Goal: Task Accomplishment & Management: Use online tool/utility

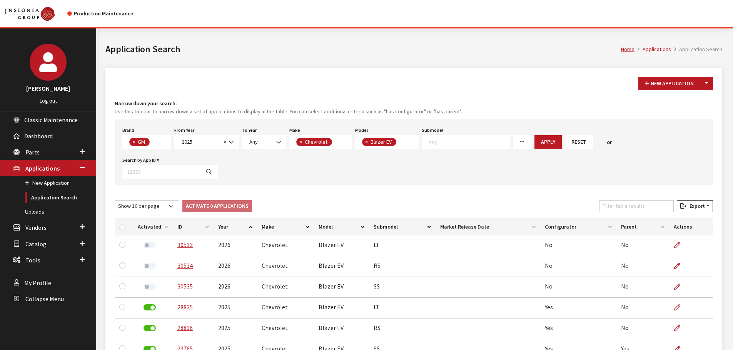
scroll to position [34, 0]
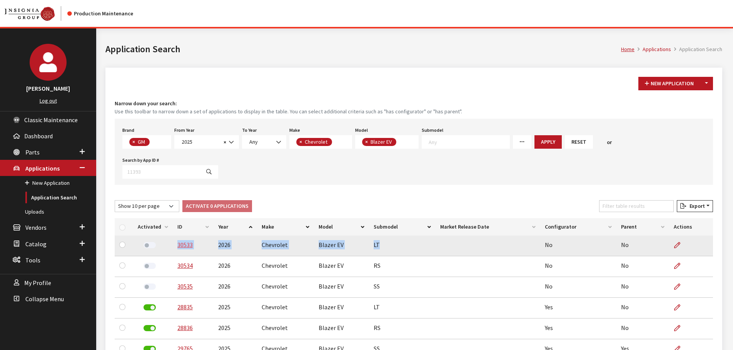
drag, startPoint x: 378, startPoint y: 214, endPoint x: 176, endPoint y: 219, distance: 202.0
click at [176, 236] on tr "30533 2026 Chevrolet Blazer EV LT No No" at bounding box center [414, 246] width 598 height 21
copy tr "30533 2026 Chevrolet Blazer EV LT"
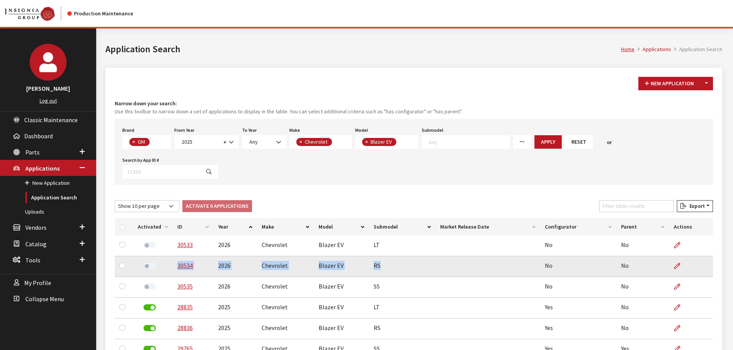
drag, startPoint x: 378, startPoint y: 235, endPoint x: 175, endPoint y: 241, distance: 203.2
click at [175, 257] on tr "30534 2026 Chevrolet Blazer EV RS No No" at bounding box center [414, 267] width 598 height 21
copy tr "30534 2026 Chevrolet Blazer EV RS"
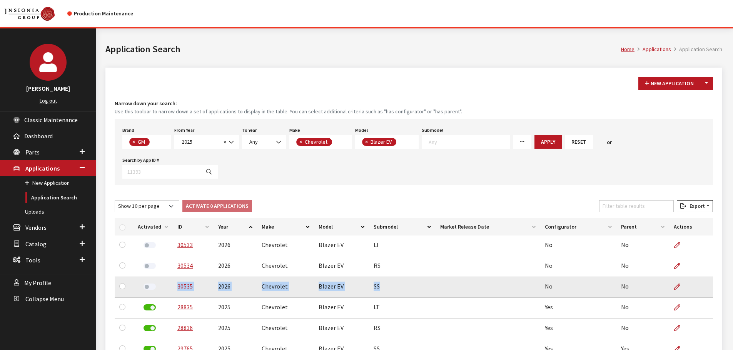
drag, startPoint x: 379, startPoint y: 258, endPoint x: 174, endPoint y: 260, distance: 205.1
click at [174, 277] on tr "30535 2026 Chevrolet Blazer EV SS No No" at bounding box center [414, 287] width 598 height 21
copy tr "30535 2026 Chevrolet Blazer EV SS"
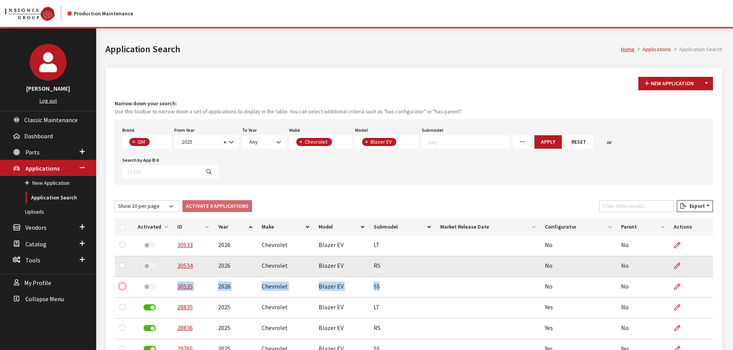
drag, startPoint x: 122, startPoint y: 257, endPoint x: 123, endPoint y: 246, distance: 10.8
click at [122, 284] on input "checkbox" at bounding box center [122, 287] width 6 height 6
checkbox input "true"
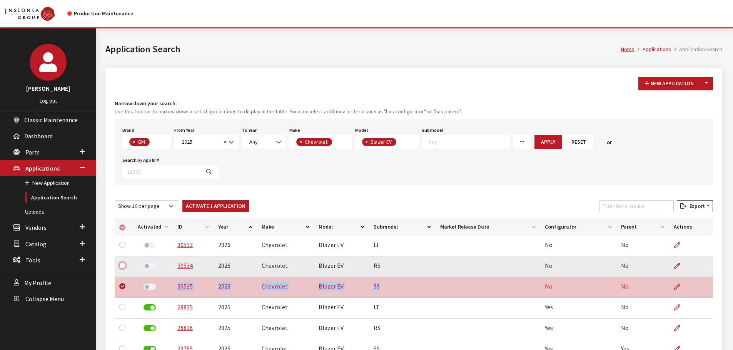
click at [124, 263] on input "checkbox" at bounding box center [122, 266] width 6 height 6
checkbox input "true"
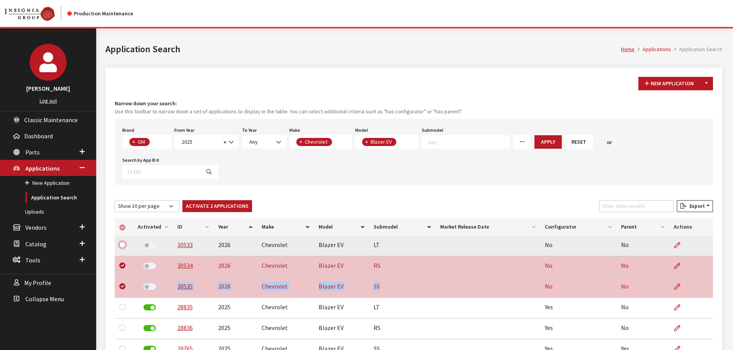
click at [123, 242] on input "checkbox" at bounding box center [122, 245] width 6 height 6
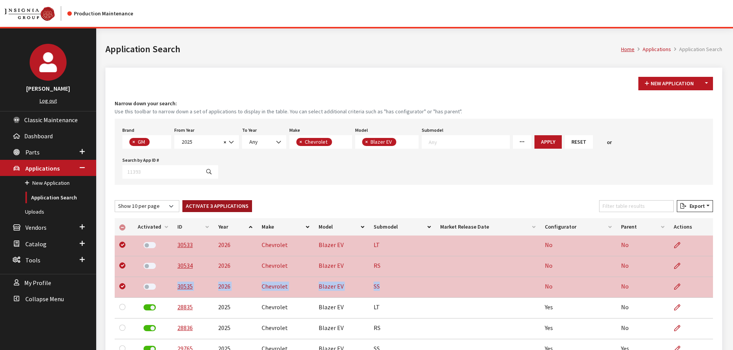
click at [198, 200] on button "Activate 3 Applications" at bounding box center [217, 206] width 70 height 12
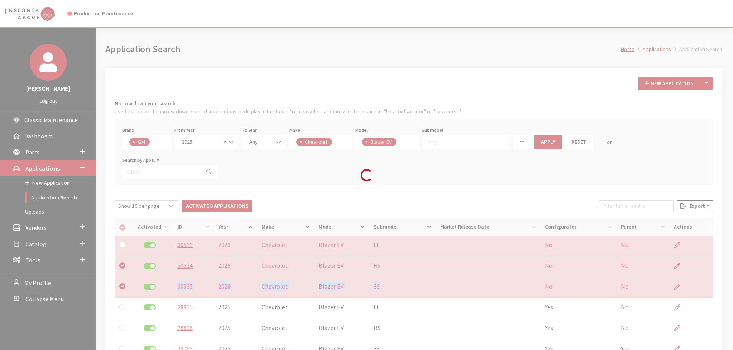
checkbox input "false"
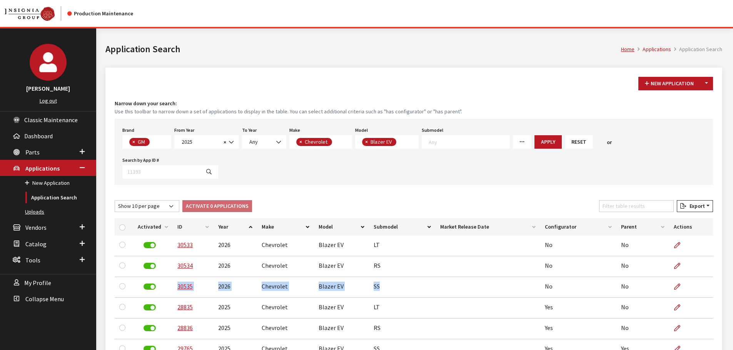
click at [35, 208] on link "Uploads" at bounding box center [48, 212] width 96 height 14
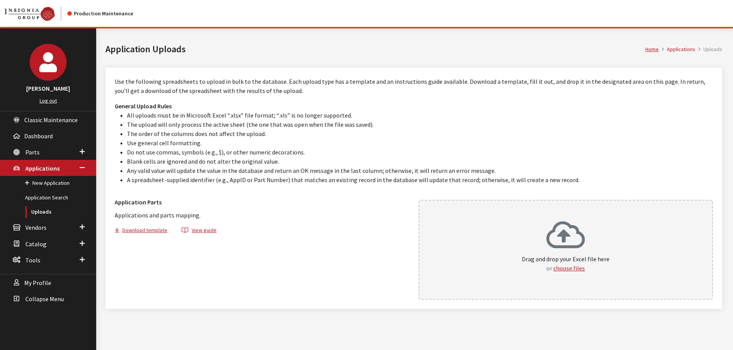
click at [563, 234] on icon at bounding box center [565, 236] width 38 height 31
click at [641, 88] on p "Use the following spreadsheets to upload in bulk to the database. Each upload t…" at bounding box center [414, 86] width 598 height 18
click at [48, 199] on link "Application Search" at bounding box center [48, 198] width 96 height 14
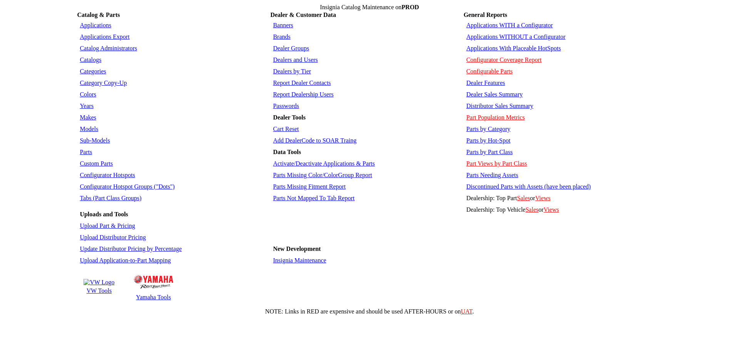
click at [87, 91] on link "Colors" at bounding box center [88, 94] width 17 height 7
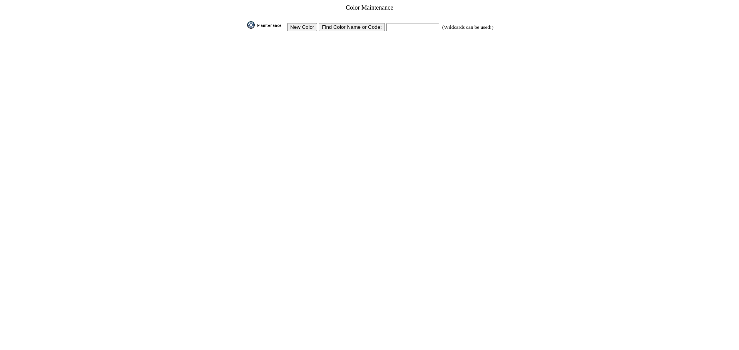
click at [400, 24] on input "text" at bounding box center [412, 27] width 53 height 8
type input "summit white"
click at [245, 29] on input "image" at bounding box center [245, 29] width 0 height 0
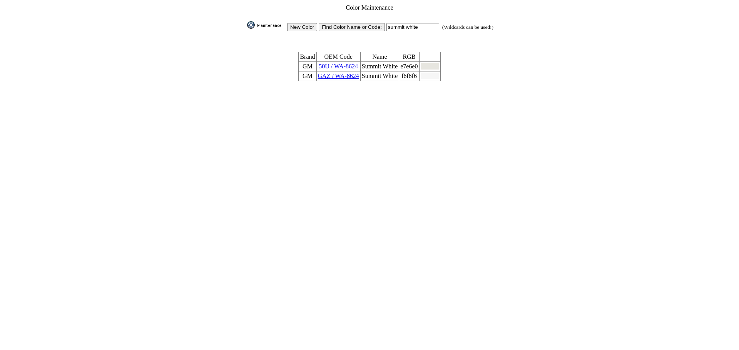
click at [339, 73] on link "GAZ / WA-8624" at bounding box center [338, 76] width 41 height 7
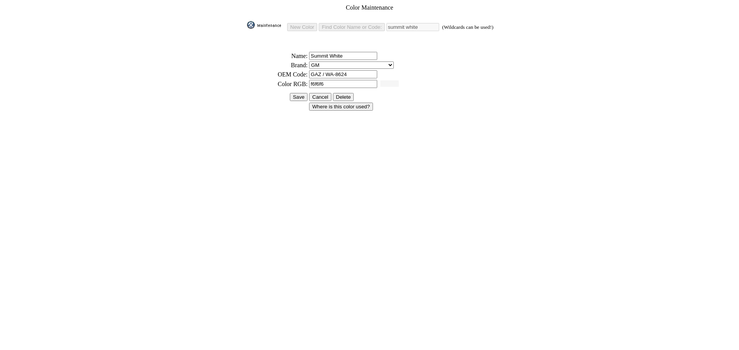
click at [347, 103] on input "Where is this color used?" at bounding box center [341, 107] width 64 height 8
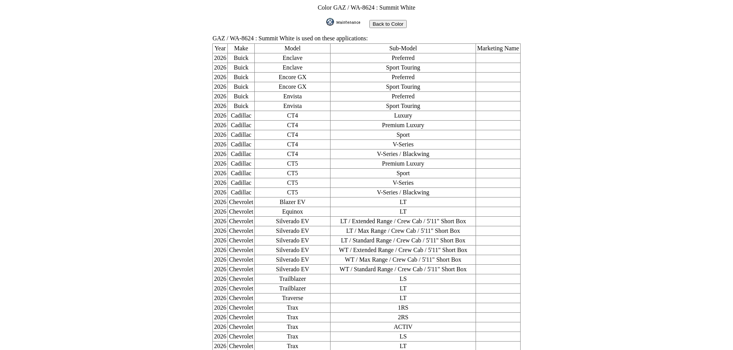
click at [386, 23] on input "Back to Color" at bounding box center [387, 24] width 37 height 8
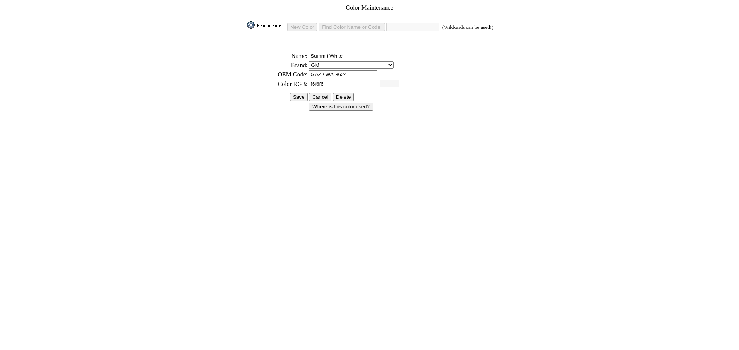
click at [317, 94] on input "Cancel" at bounding box center [320, 97] width 22 height 8
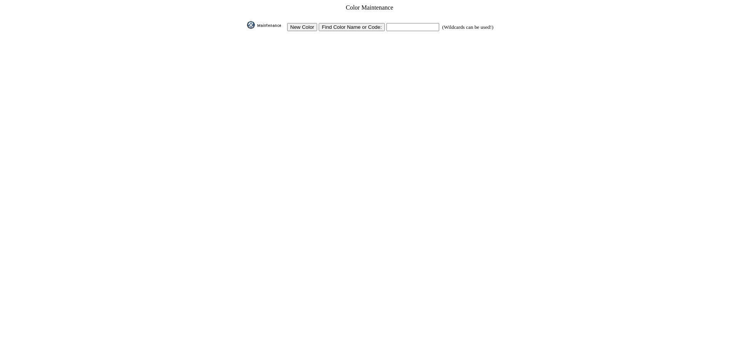
click at [397, 27] on input "text" at bounding box center [412, 27] width 53 height 8
type input "summit white"
click at [245, 29] on input "image" at bounding box center [245, 29] width 0 height 0
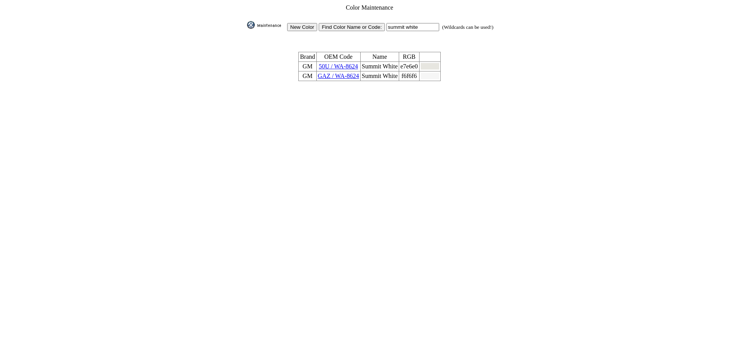
click at [349, 63] on link "50U / WA-8624" at bounding box center [338, 66] width 39 height 7
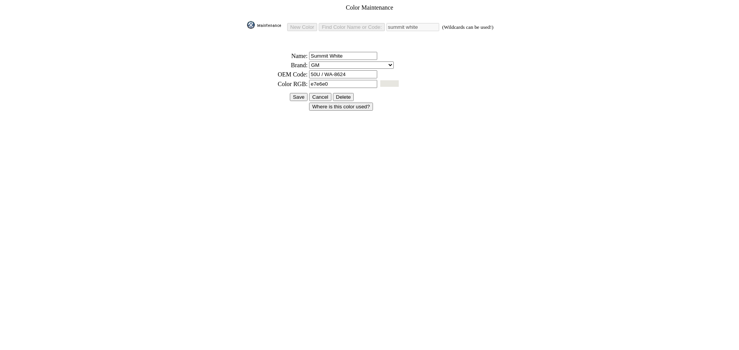
click at [325, 103] on input "Where is this color used?" at bounding box center [341, 107] width 64 height 8
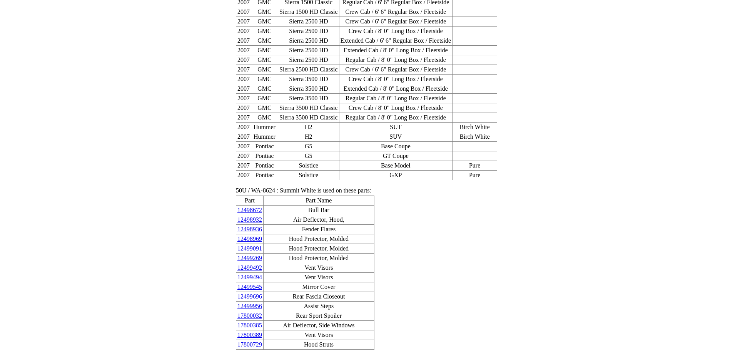
scroll to position [3629, 0]
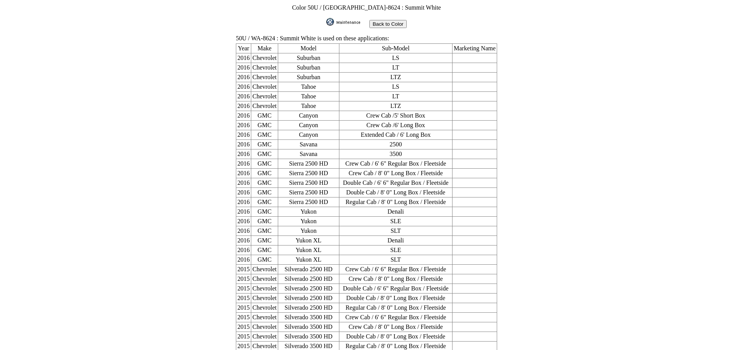
click at [347, 20] on img at bounding box center [345, 22] width 38 height 8
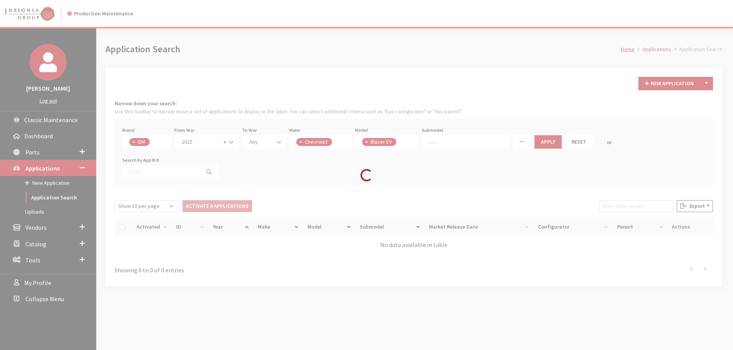
scroll to position [34, 0]
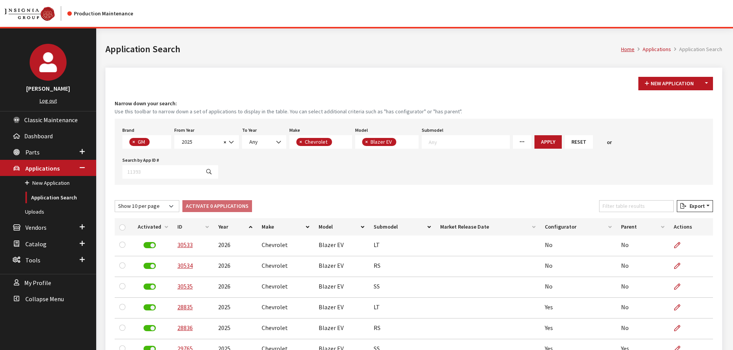
click at [400, 140] on span "× Blazer EV" at bounding box center [386, 141] width 63 height 13
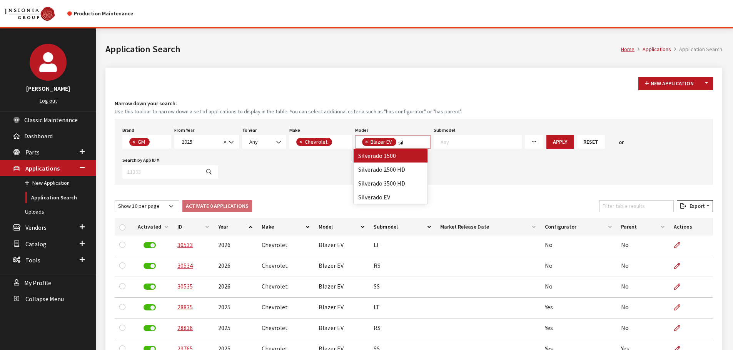
type textarea "sil"
select select
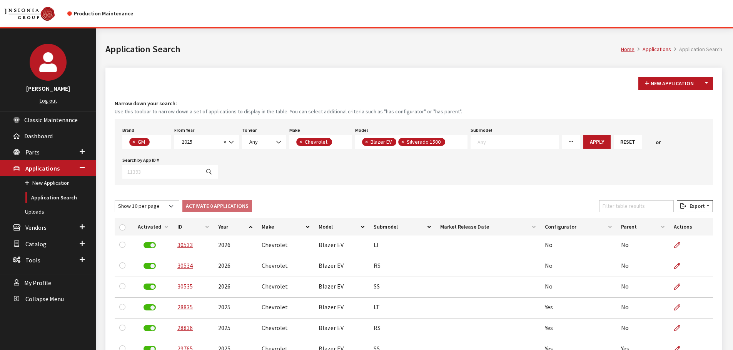
click at [365, 142] on span "×" at bounding box center [366, 141] width 3 height 7
select select "46"
select select
click at [547, 140] on button "Apply" at bounding box center [560, 141] width 27 height 13
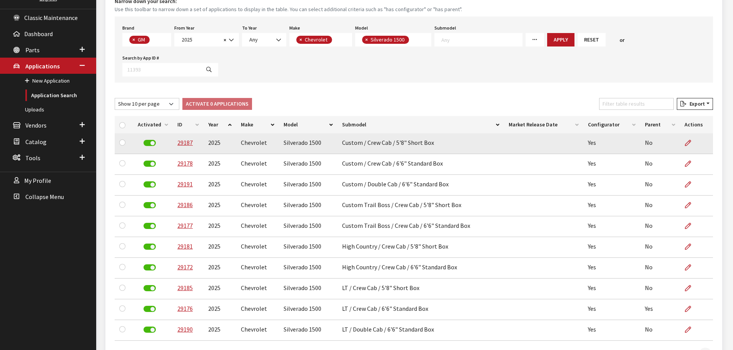
scroll to position [115, 0]
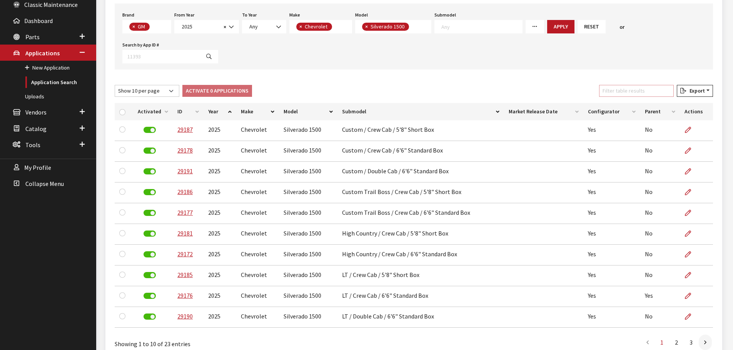
click at [651, 90] on input "Filter table results" at bounding box center [636, 91] width 75 height 12
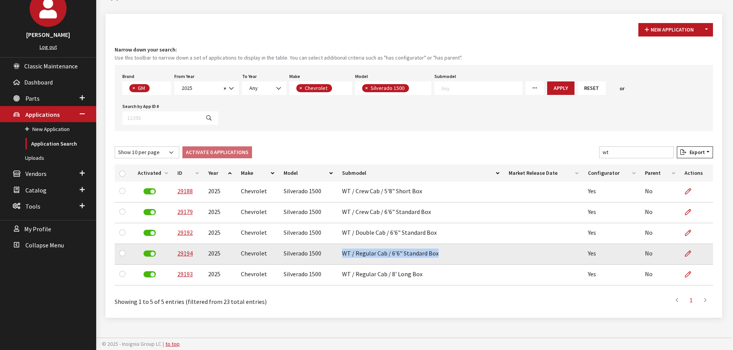
drag, startPoint x: 339, startPoint y: 255, endPoint x: 438, endPoint y: 255, distance: 99.3
click at [438, 255] on td "WT / Regular Cab / 6'6" Standard Box" at bounding box center [420, 254] width 167 height 21
copy td "WT / Regular Cab / 6'6" Standard Box"
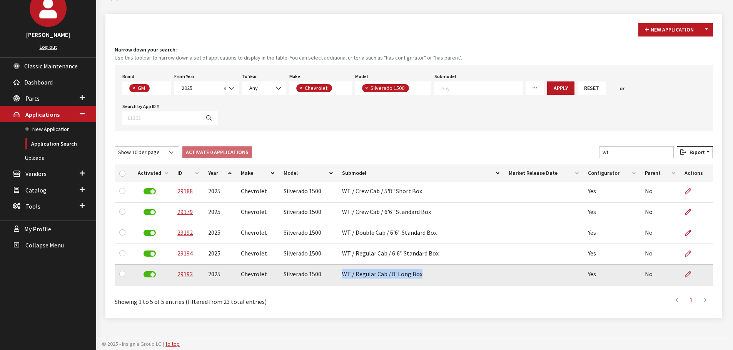
drag, startPoint x: 345, startPoint y: 275, endPoint x: 423, endPoint y: 280, distance: 78.3
click at [423, 280] on td "WT / Regular Cab / 8' Long Box" at bounding box center [420, 275] width 167 height 21
copy td "WT / Regular Cab / 8' Long Box"
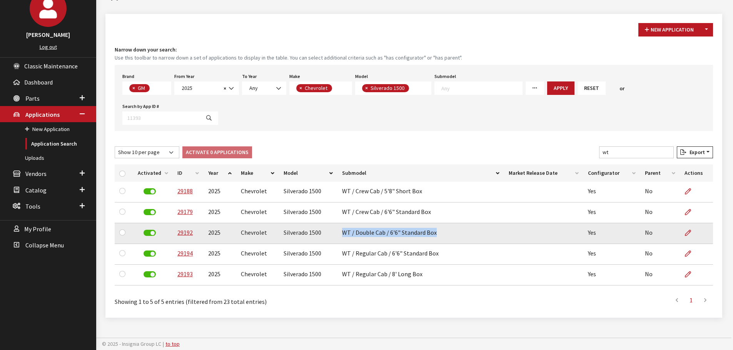
drag, startPoint x: 339, startPoint y: 234, endPoint x: 442, endPoint y: 234, distance: 103.5
click at [442, 234] on td "WT / Double Cab / 6'6" Standard Box" at bounding box center [420, 234] width 167 height 21
copy td "WT / Double Cab / 6'6" Standard Box"
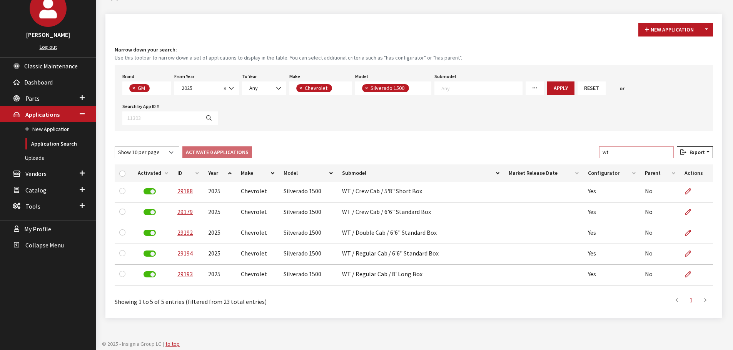
drag, startPoint x: 618, startPoint y: 154, endPoint x: 601, endPoint y: 154, distance: 17.3
click at [601, 154] on div "Show 10 per page Show 25 per page Show 50 per page Show 100 per page Show 1000 …" at bounding box center [413, 154] width 601 height 15
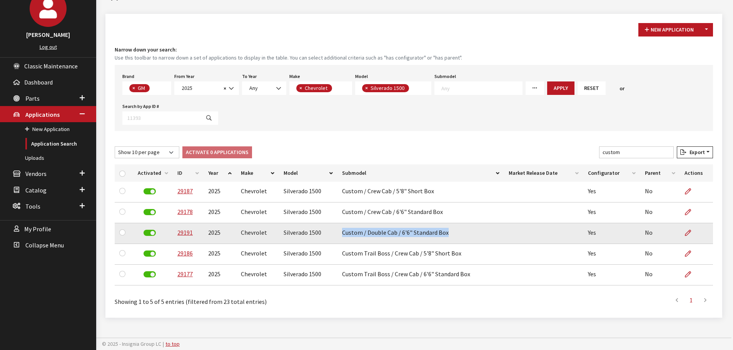
drag, startPoint x: 341, startPoint y: 234, endPoint x: 444, endPoint y: 241, distance: 103.3
click at [444, 241] on td "Custom / Double Cab / 6'6" Standard Box" at bounding box center [420, 234] width 167 height 21
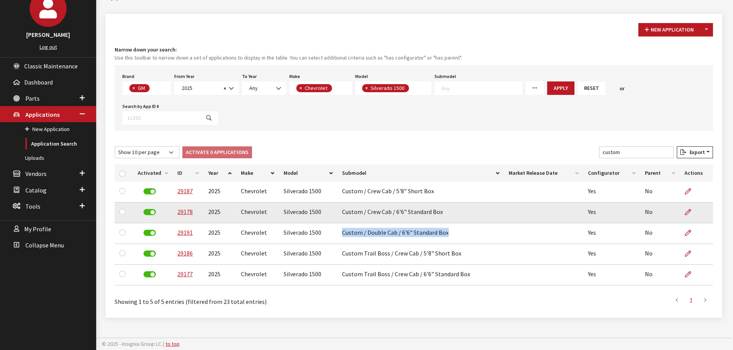
copy td "Custom / Double Cab / 6'6" Standard Box"
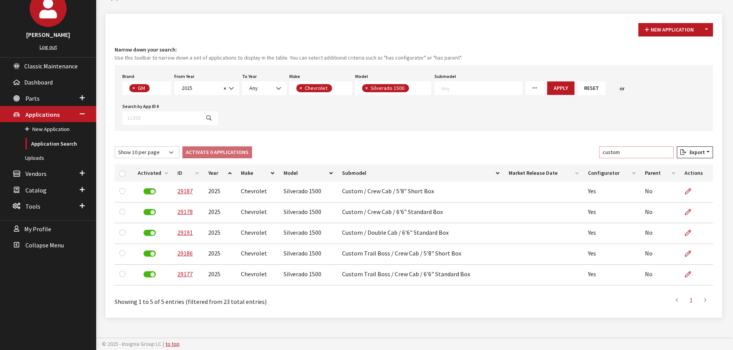
drag, startPoint x: 636, startPoint y: 151, endPoint x: 604, endPoint y: 152, distance: 32.3
click at [604, 152] on div "Show 10 per page Show 25 per page Show 50 per page Show 100 per page Show 1000 …" at bounding box center [413, 154] width 601 height 15
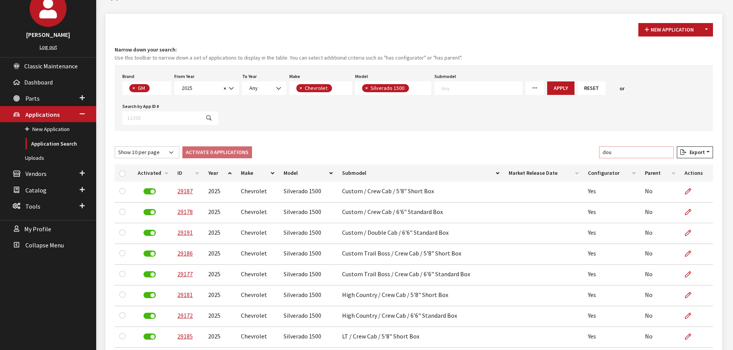
scroll to position [33, 0]
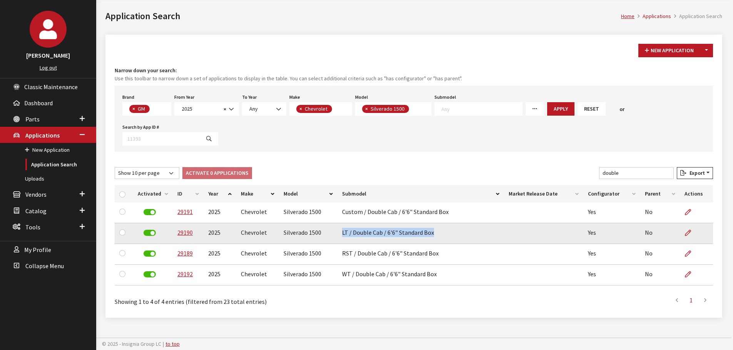
drag, startPoint x: 339, startPoint y: 233, endPoint x: 440, endPoint y: 233, distance: 101.2
click at [440, 233] on td "LT / Double Cab / 6'6" Standard Box" at bounding box center [420, 234] width 167 height 21
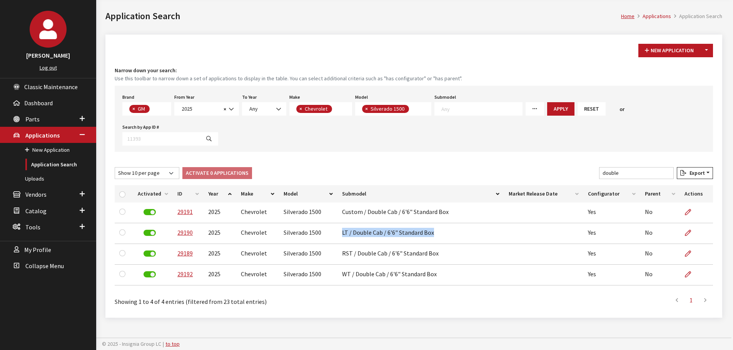
copy td "LT / Double Cab / 6'6" Standard Box"
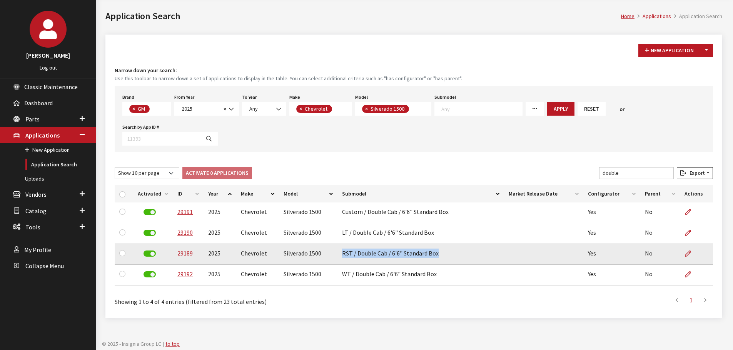
drag, startPoint x: 341, startPoint y: 255, endPoint x: 437, endPoint y: 254, distance: 96.6
click at [437, 254] on td "RST / Double Cab / 6'6" Standard Box" at bounding box center [420, 254] width 167 height 21
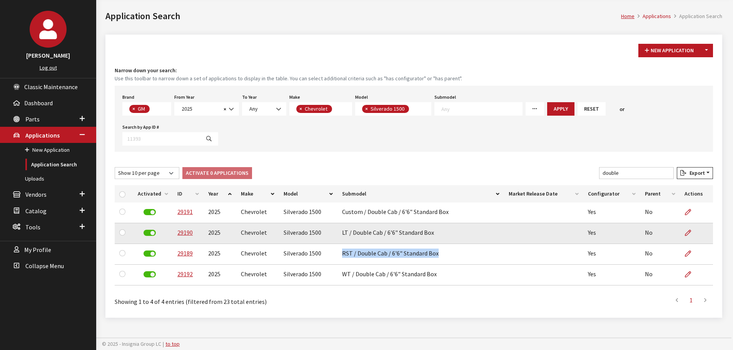
copy td "RST / Double Cab / 6'6" Standard Box"
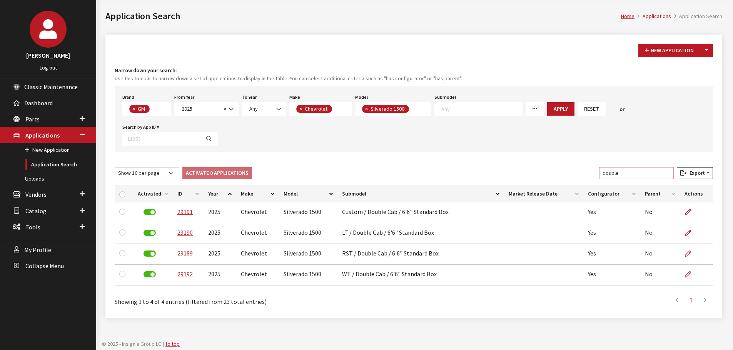
drag, startPoint x: 629, startPoint y: 170, endPoint x: 594, endPoint y: 169, distance: 35.8
click at [594, 169] on div "Show 10 per page Show 25 per page Show 50 per page Show 100 per page Show 1000 …" at bounding box center [413, 174] width 601 height 15
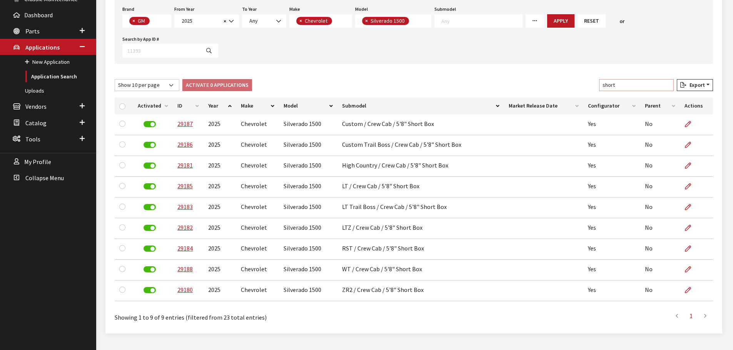
scroll to position [137, 0]
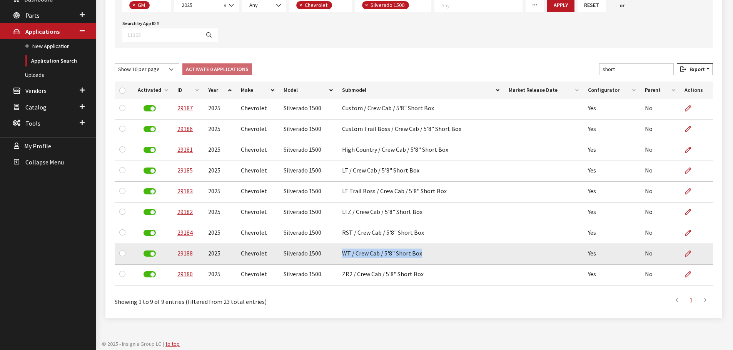
drag, startPoint x: 341, startPoint y: 255, endPoint x: 434, endPoint y: 257, distance: 93.1
click at [434, 257] on td "WT / Crew Cab / 5'8" Short Box" at bounding box center [420, 254] width 167 height 21
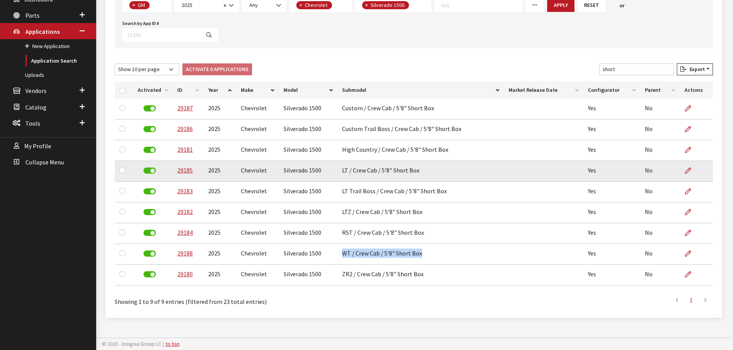
copy td "WT / Crew Cab / 5'8" Short Box"
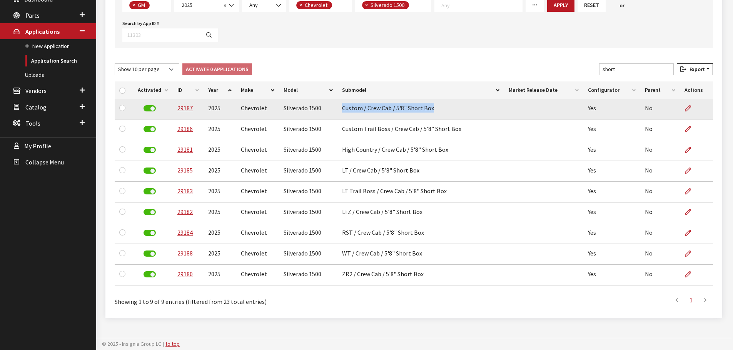
drag, startPoint x: 339, startPoint y: 108, endPoint x: 438, endPoint y: 109, distance: 99.3
click at [438, 109] on td "Custom / Crew Cab / 5'8" Short Box" at bounding box center [420, 109] width 167 height 21
copy td "Custom / Crew Cab / 5'8" Short Box"
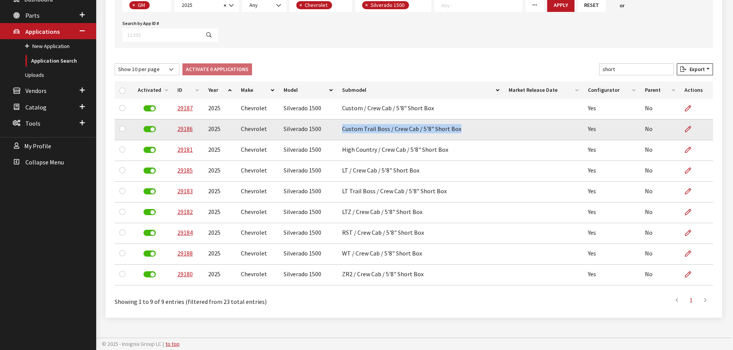
drag, startPoint x: 340, startPoint y: 128, endPoint x: 467, endPoint y: 131, distance: 126.6
click at [467, 131] on td "Custom Trail Boss / Crew Cab / 5'8" Short Box" at bounding box center [420, 130] width 167 height 21
copy td "Custom Trail Boss / Crew Cab / 5'8" Short Box"
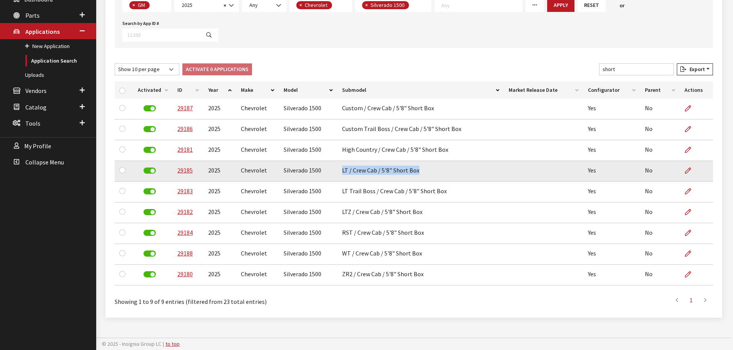
drag, startPoint x: 345, startPoint y: 170, endPoint x: 431, endPoint y: 174, distance: 86.3
click at [431, 174] on td "LT / Crew Cab / 5'8" Short Box" at bounding box center [420, 171] width 167 height 21
copy td "LT / Crew Cab / 5'8" Short Box"
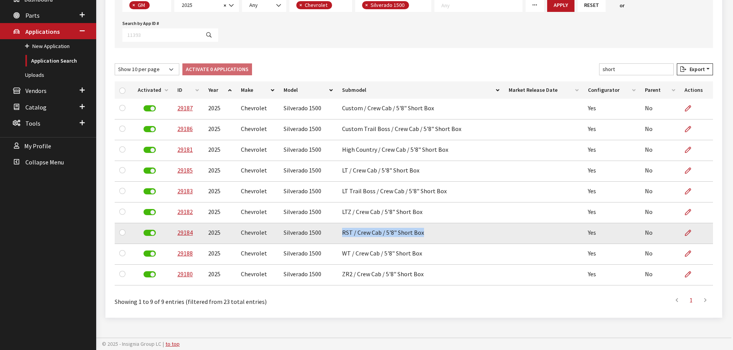
drag, startPoint x: 344, startPoint y: 230, endPoint x: 451, endPoint y: 230, distance: 106.6
click at [444, 231] on td "RST / Crew Cab / 5'8" Short Box" at bounding box center [420, 234] width 167 height 21
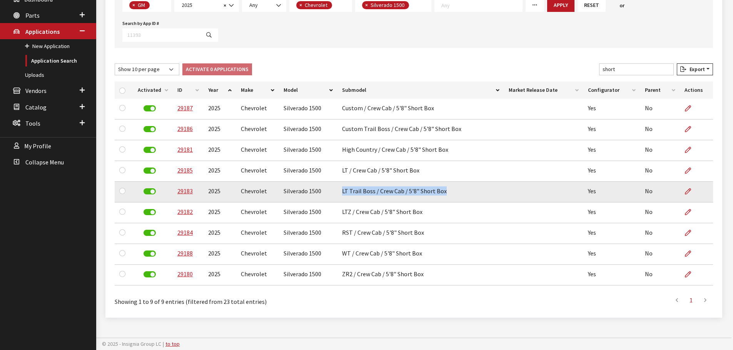
drag, startPoint x: 339, startPoint y: 192, endPoint x: 477, endPoint y: 192, distance: 138.1
click at [477, 192] on td "LT Trail Boss / Crew Cab / 5'8" Short Box" at bounding box center [420, 192] width 167 height 21
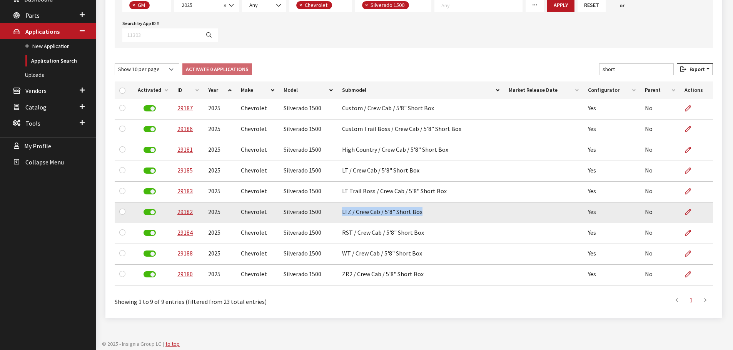
drag, startPoint x: 340, startPoint y: 214, endPoint x: 436, endPoint y: 215, distance: 95.4
click at [436, 215] on td "LTZ / Crew Cab / 5'8" Short Box" at bounding box center [420, 213] width 167 height 21
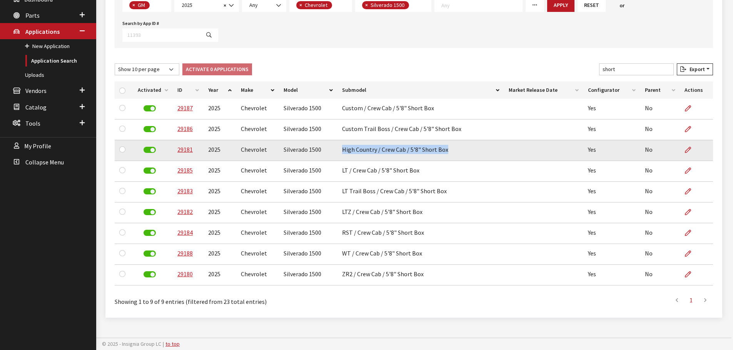
drag, startPoint x: 341, startPoint y: 151, endPoint x: 492, endPoint y: 150, distance: 150.8
click at [492, 150] on td "High Country / Crew Cab / 5'8" Short Box" at bounding box center [420, 150] width 167 height 21
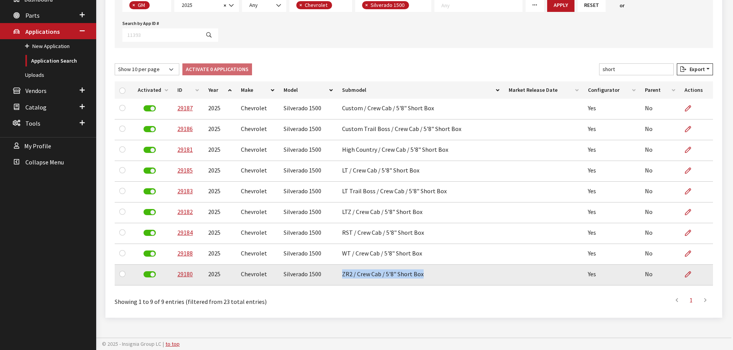
drag, startPoint x: 339, startPoint y: 275, endPoint x: 435, endPoint y: 276, distance: 95.8
click at [435, 276] on td "ZR2 / Crew Cab / 5'8" Short Box" at bounding box center [420, 275] width 167 height 21
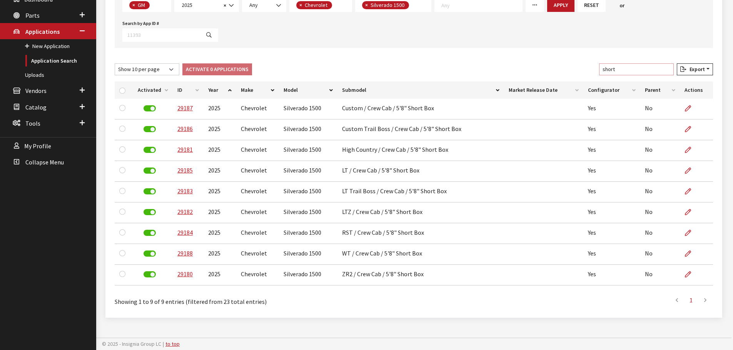
drag, startPoint x: 630, startPoint y: 69, endPoint x: 585, endPoint y: 70, distance: 44.6
click at [585, 70] on div "Show 10 per page Show 25 per page Show 50 per page Show 100 per page Show 1000 …" at bounding box center [413, 70] width 601 height 15
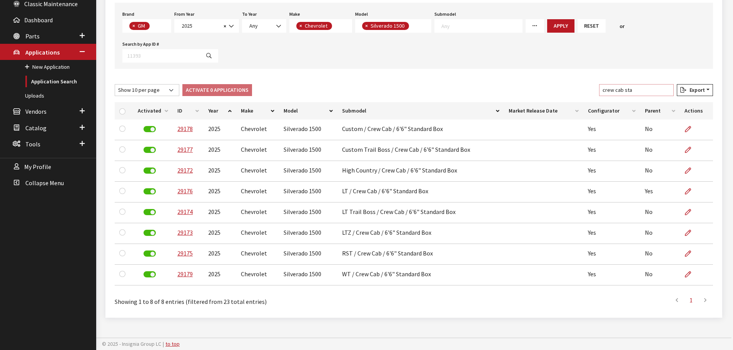
scroll to position [116, 0]
type input "crew cab standard"
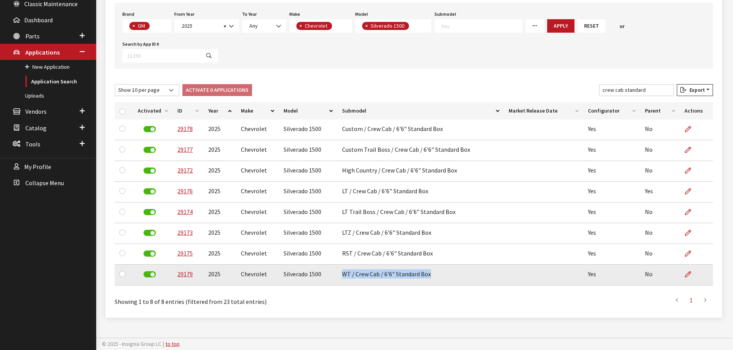
drag, startPoint x: 339, startPoint y: 274, endPoint x: 433, endPoint y: 279, distance: 93.6
click at [433, 279] on td "WT / Crew Cab / 6'6" Standard Box" at bounding box center [420, 275] width 167 height 21
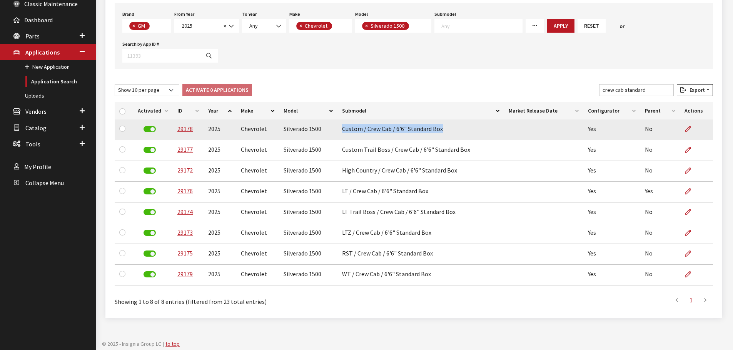
drag, startPoint x: 339, startPoint y: 129, endPoint x: 447, endPoint y: 133, distance: 108.2
click at [447, 133] on td "Custom / Crew Cab / 6'6" Standard Box" at bounding box center [420, 130] width 167 height 21
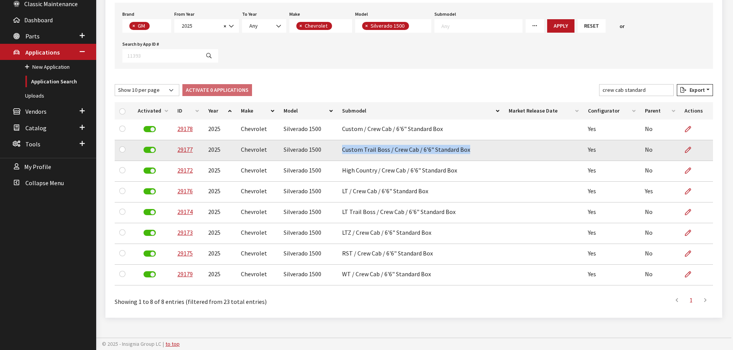
drag, startPoint x: 339, startPoint y: 149, endPoint x: 469, endPoint y: 152, distance: 130.4
click at [469, 152] on td "Custom Trail Boss / Crew Cab / 6'6" Standard Box" at bounding box center [420, 150] width 167 height 21
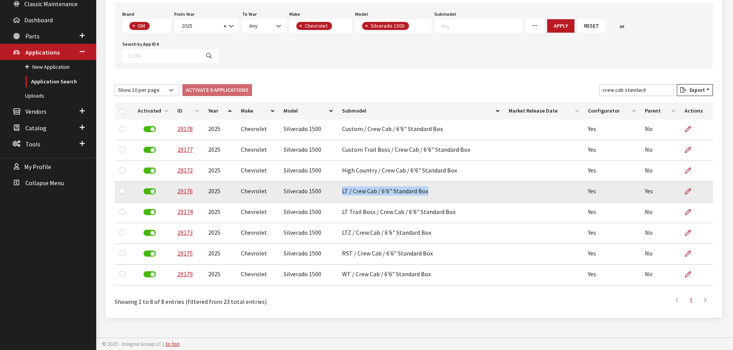
drag, startPoint x: 340, startPoint y: 192, endPoint x: 443, endPoint y: 199, distance: 103.4
click at [443, 199] on td "LT / Crew Cab / 6'6" Standard Box" at bounding box center [420, 192] width 167 height 21
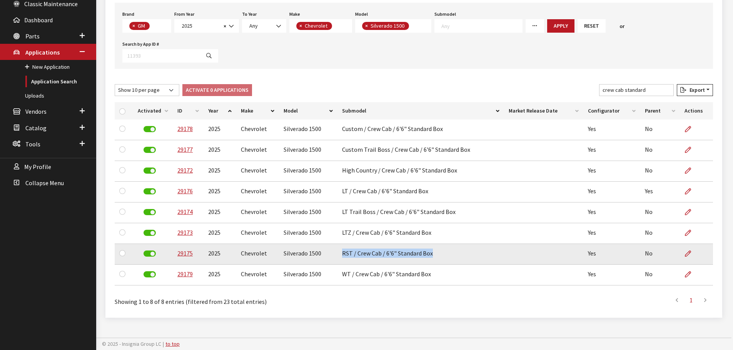
drag, startPoint x: 342, startPoint y: 254, endPoint x: 436, endPoint y: 257, distance: 93.9
click at [436, 257] on td "RST / Crew Cab / 6'6" Standard Box" at bounding box center [420, 254] width 167 height 21
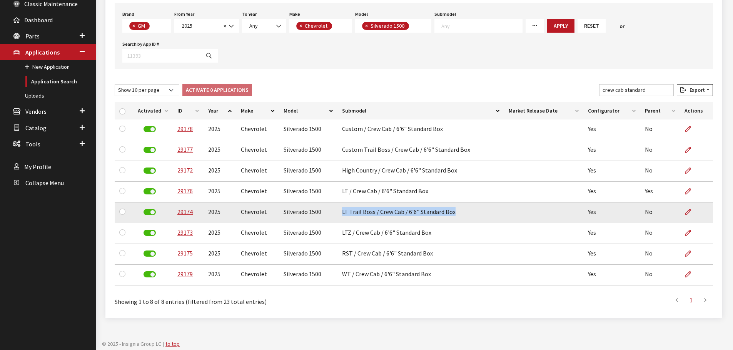
drag, startPoint x: 341, startPoint y: 213, endPoint x: 466, endPoint y: 214, distance: 125.0
click at [466, 214] on td "LT Trail Boss / Crew Cab / 6'6" Standard Box" at bounding box center [420, 213] width 167 height 21
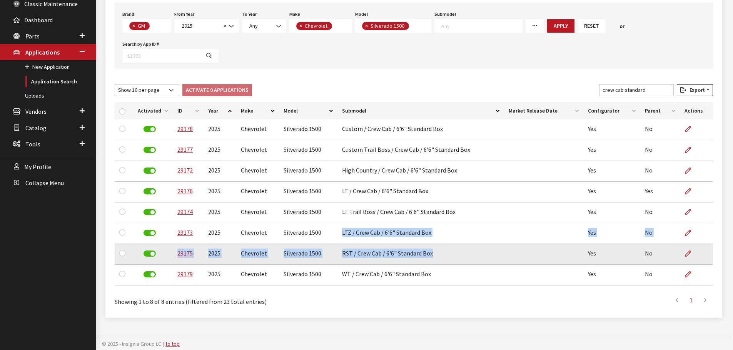
drag, startPoint x: 341, startPoint y: 234, endPoint x: 460, endPoint y: 245, distance: 120.2
click at [460, 245] on tbody "29178 2025 Chevrolet Silverado 1500 Custom / Crew Cab / 6'6" Standard Box Yes N…" at bounding box center [414, 203] width 598 height 166
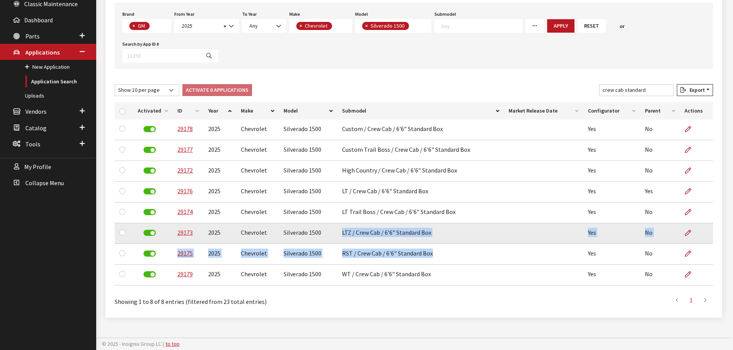
click at [390, 226] on td "LTZ / Crew Cab / 6'6" Standard Box" at bounding box center [420, 234] width 167 height 21
drag, startPoint x: 341, startPoint y: 234, endPoint x: 434, endPoint y: 235, distance: 93.1
click at [434, 235] on td "LTZ / Crew Cab / 6'6" Standard Box" at bounding box center [420, 234] width 167 height 21
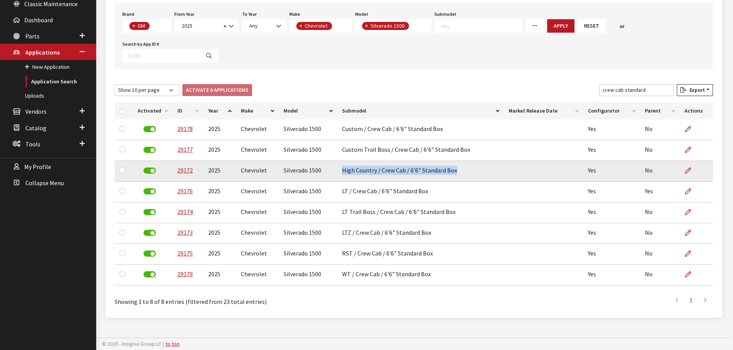
drag, startPoint x: 341, startPoint y: 170, endPoint x: 471, endPoint y: 171, distance: 130.0
click at [471, 171] on td "High Country / Crew Cab / 6'6" Standard Box" at bounding box center [420, 171] width 167 height 21
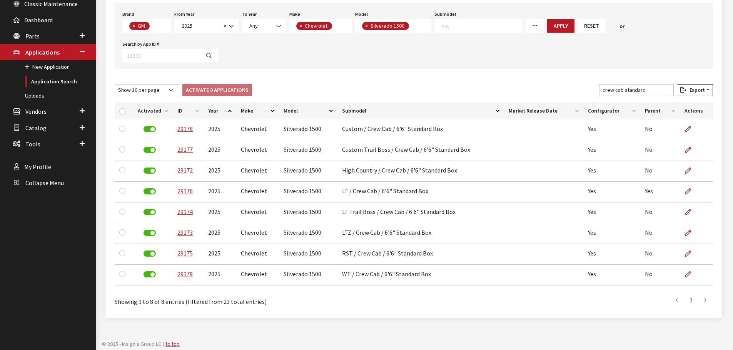
click at [446, 58] on div "Brand Any Acura Alfa Romeo Audi Bentley BMW DoubleTake Ford GM Honda Hyundai In…" at bounding box center [414, 36] width 598 height 66
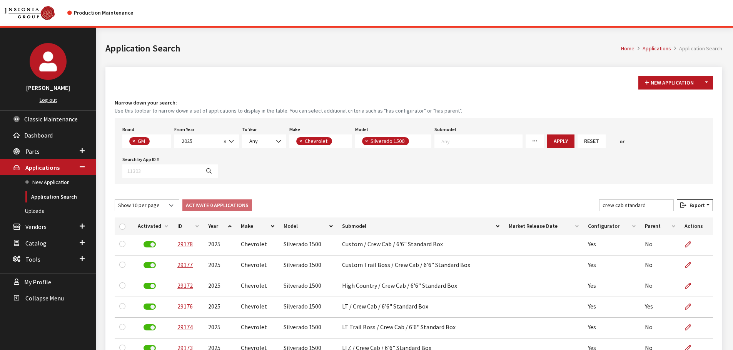
scroll to position [0, 0]
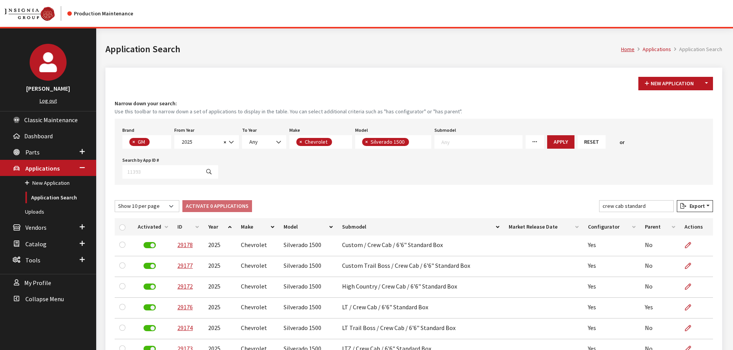
click at [585, 139] on button "Reset" at bounding box center [591, 141] width 28 height 13
